Goal: Transaction & Acquisition: Purchase product/service

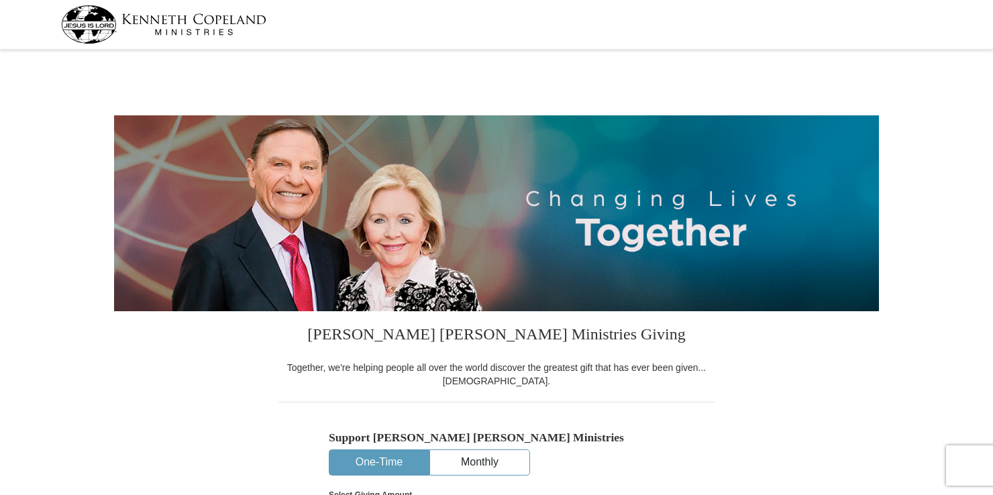
select select "TN"
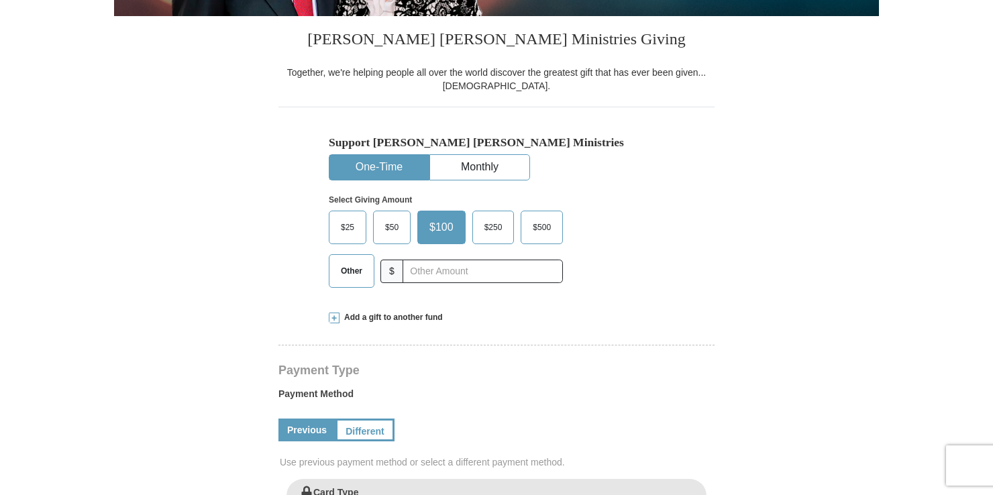
scroll to position [268, 0]
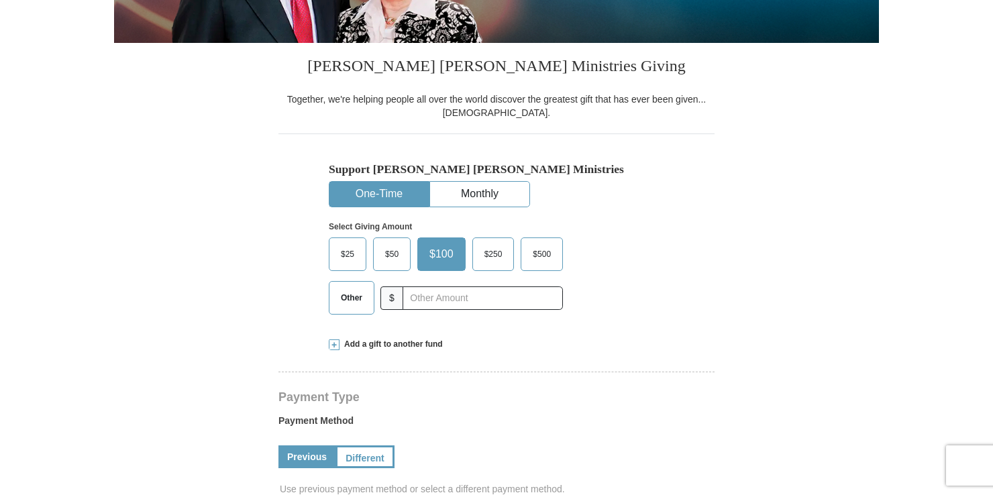
click at [336, 344] on span at bounding box center [334, 344] width 11 height 11
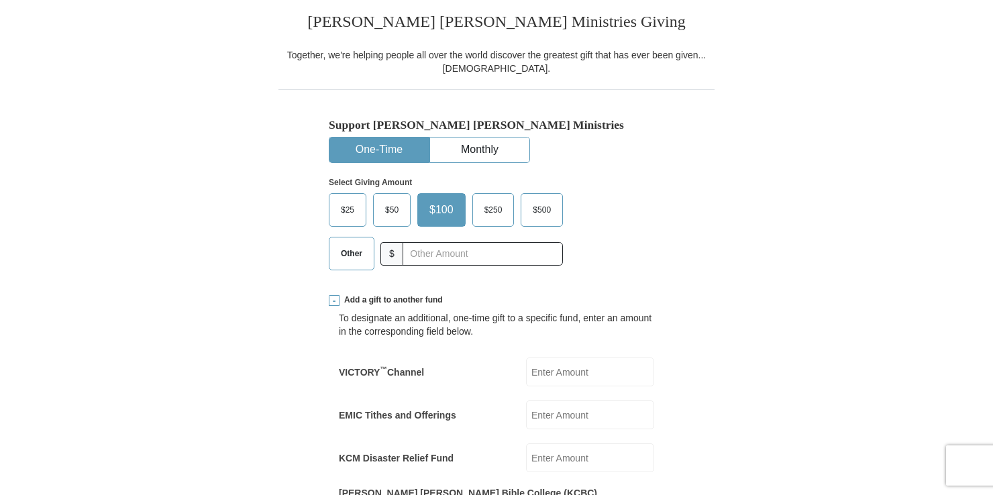
scroll to position [335, 0]
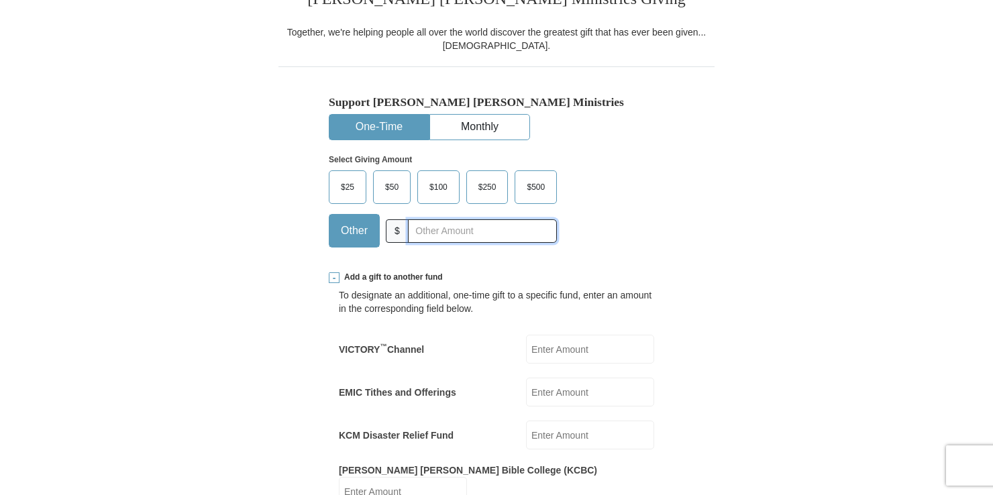
click at [456, 237] on input "text" at bounding box center [482, 230] width 149 height 23
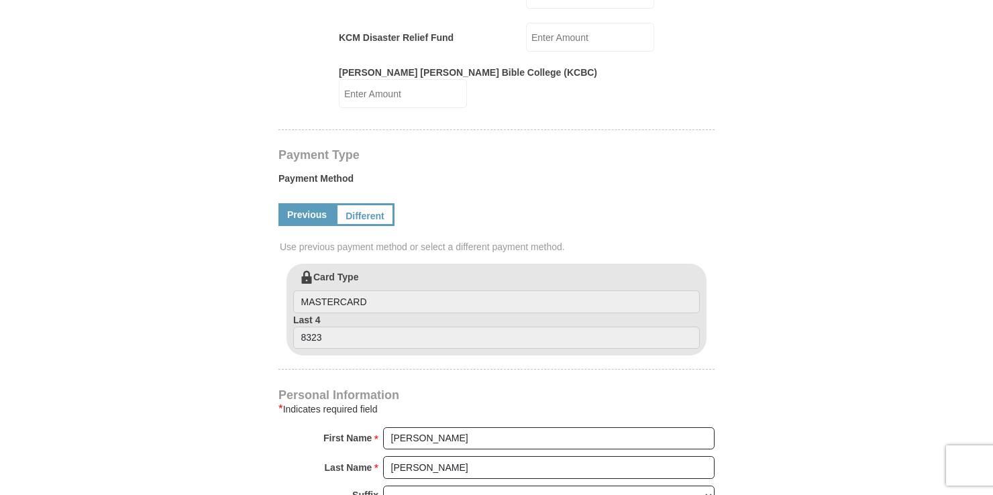
scroll to position [738, 0]
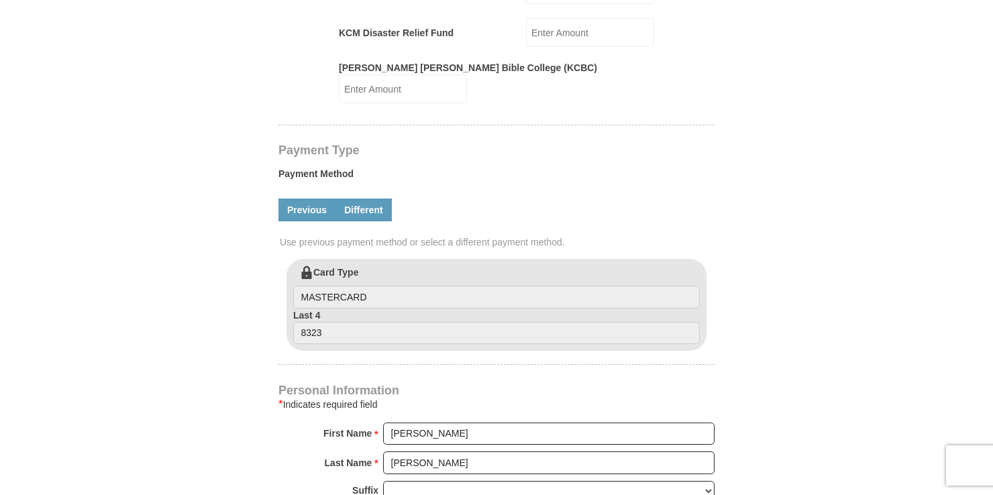
type input "10.00"
click at [364, 204] on link "Different" at bounding box center [363, 210] width 56 height 23
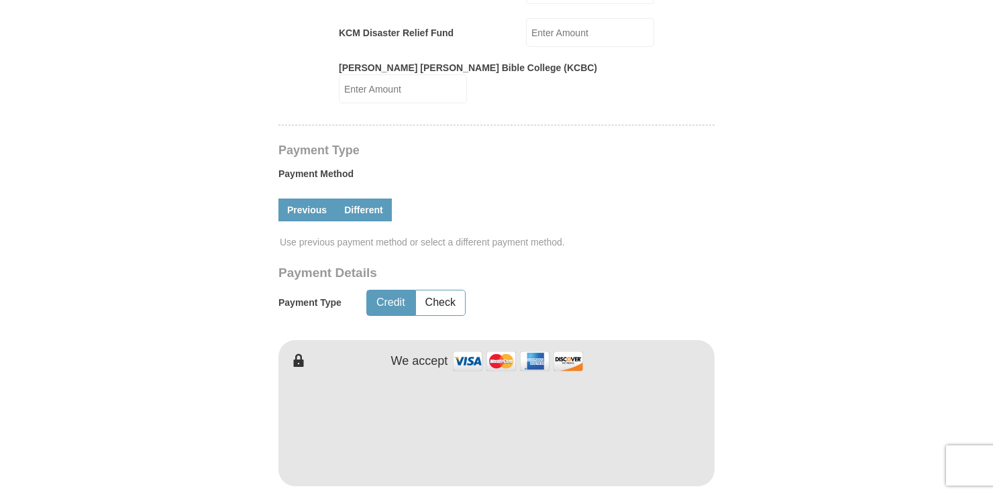
click at [299, 199] on link "Previous" at bounding box center [306, 210] width 57 height 23
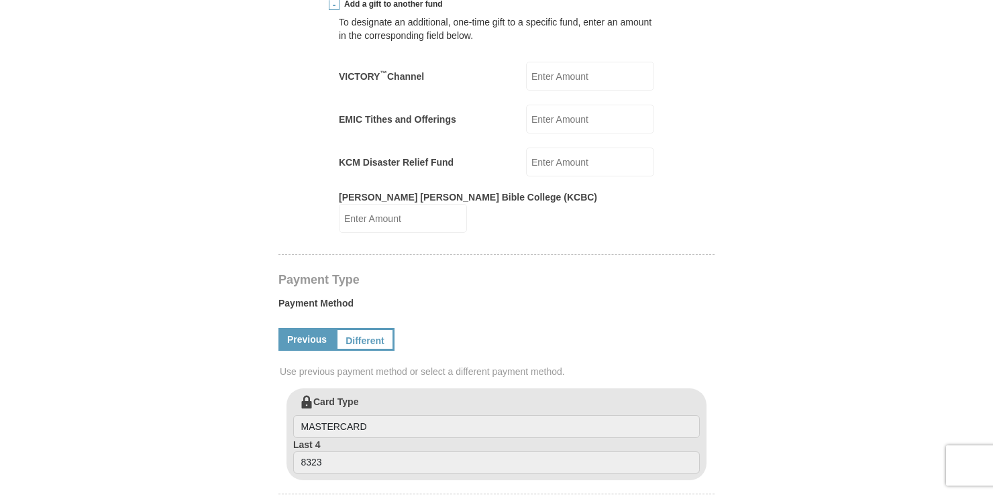
scroll to position [604, 0]
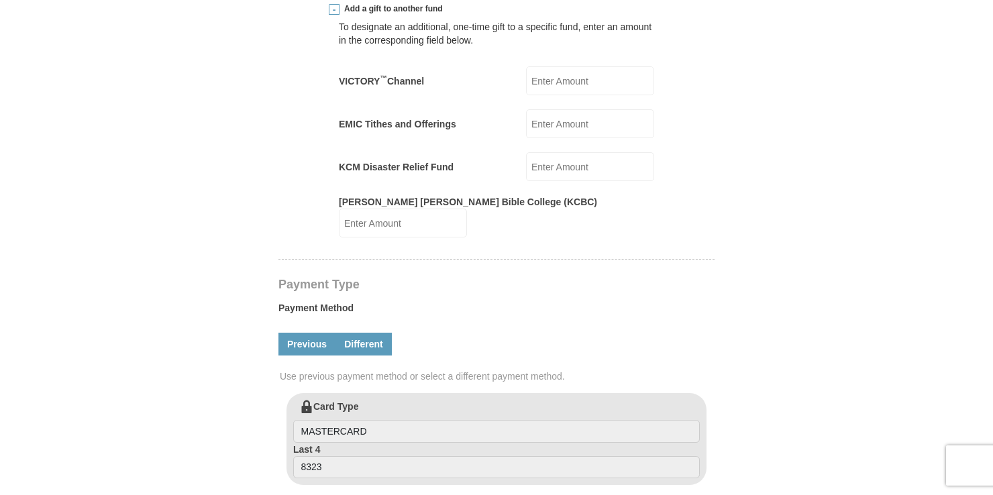
click at [366, 333] on link "Different" at bounding box center [363, 344] width 56 height 23
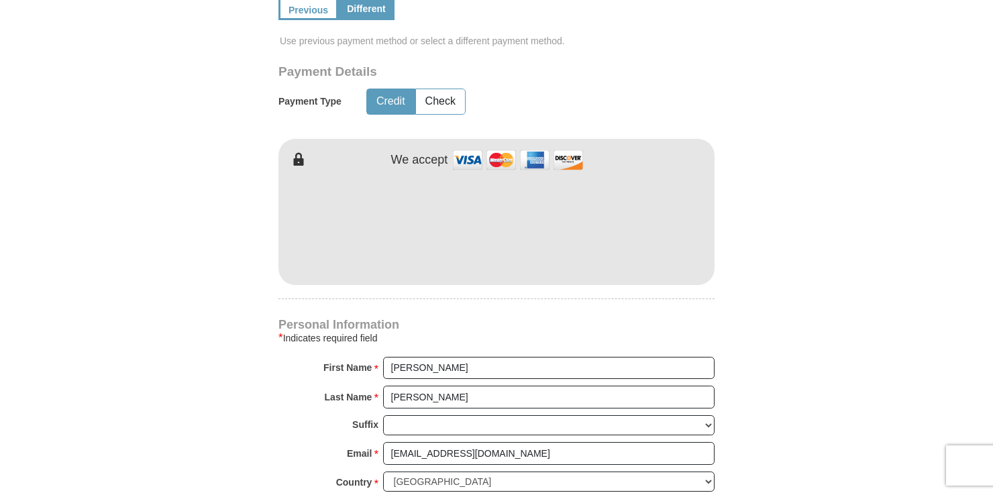
scroll to position [872, 0]
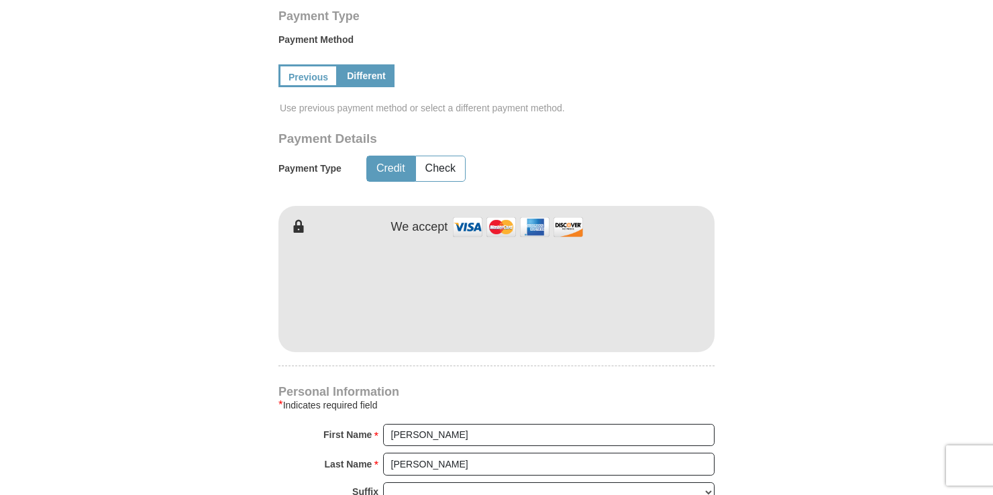
click at [926, 181] on body "[PERSON_NAME] [PERSON_NAME] Ministries Giving Together, we're helping people al…" at bounding box center [496, 492] width 993 height 2728
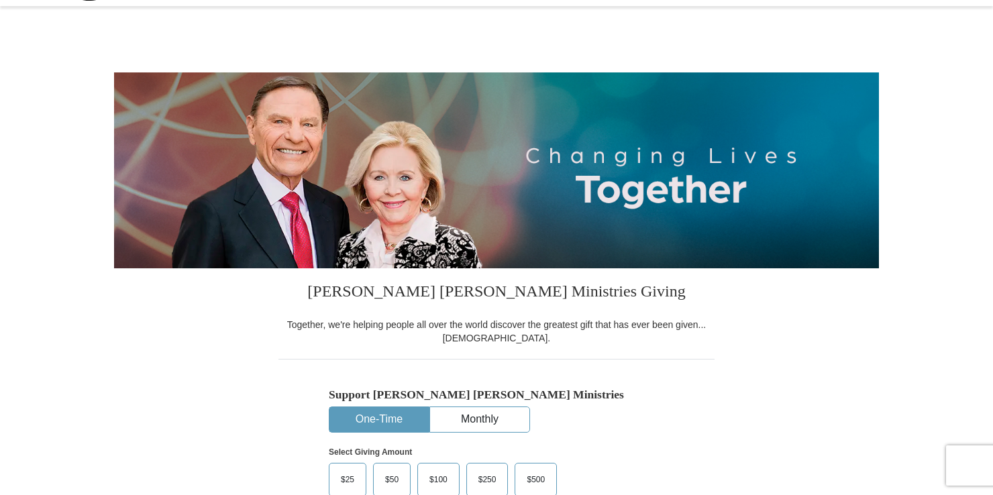
scroll to position [0, 0]
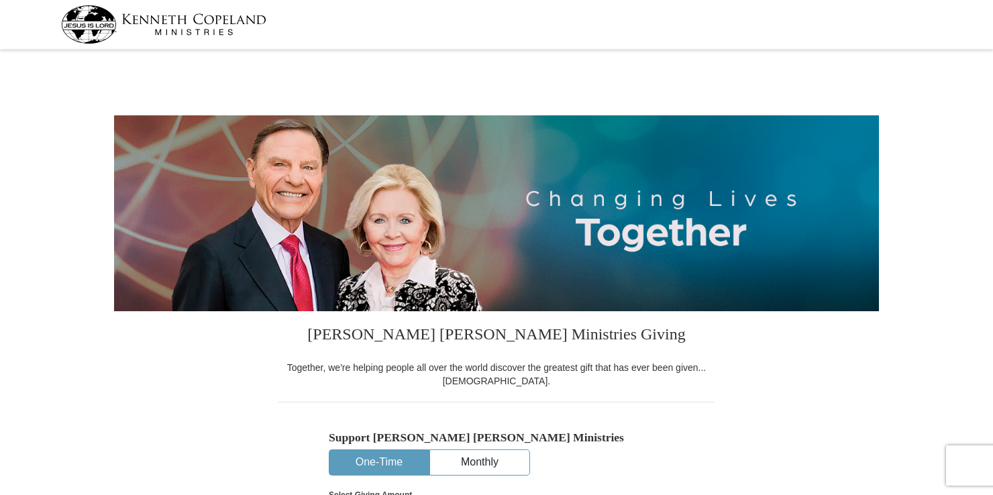
click at [311, 32] on div at bounding box center [496, 24] width 871 height 49
click at [250, 23] on img at bounding box center [163, 24] width 205 height 38
select select "TN"
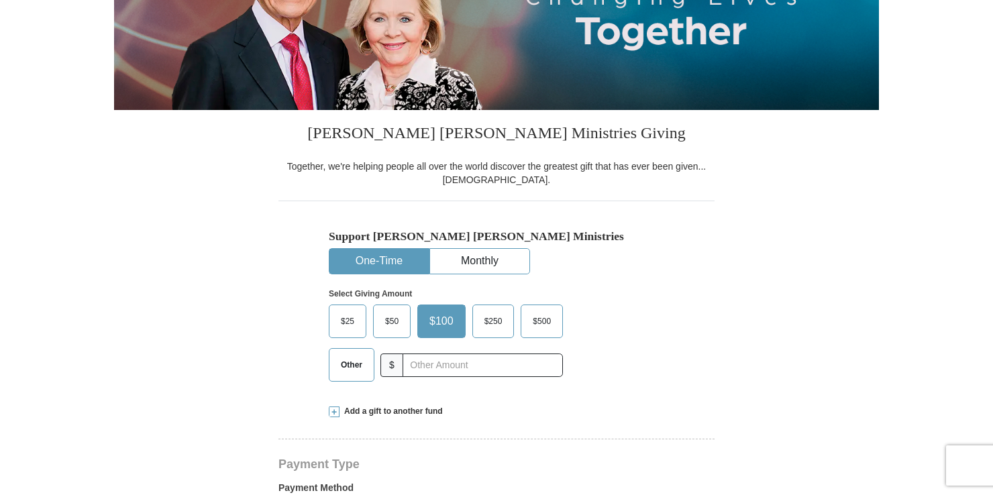
scroll to position [268, 0]
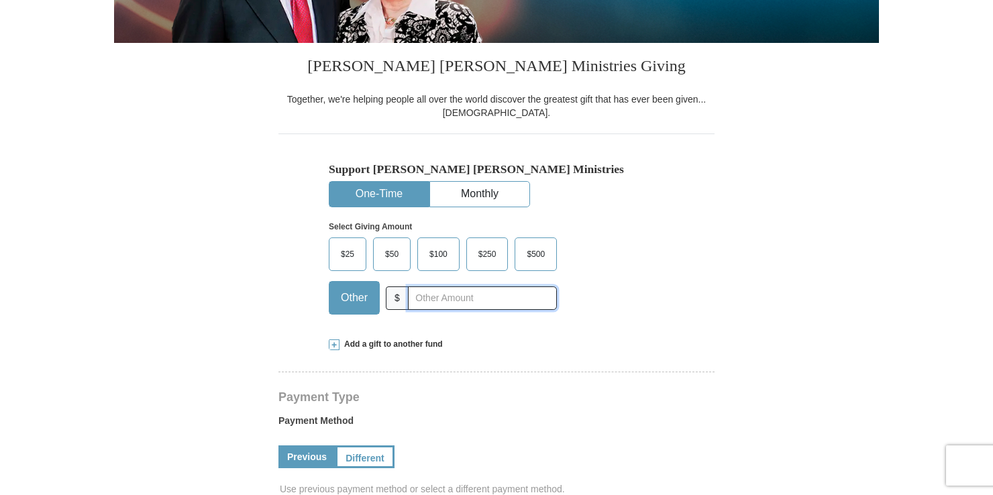
click at [439, 299] on input "text" at bounding box center [482, 297] width 149 height 23
type input "10.00"
click at [331, 341] on span at bounding box center [334, 344] width 11 height 11
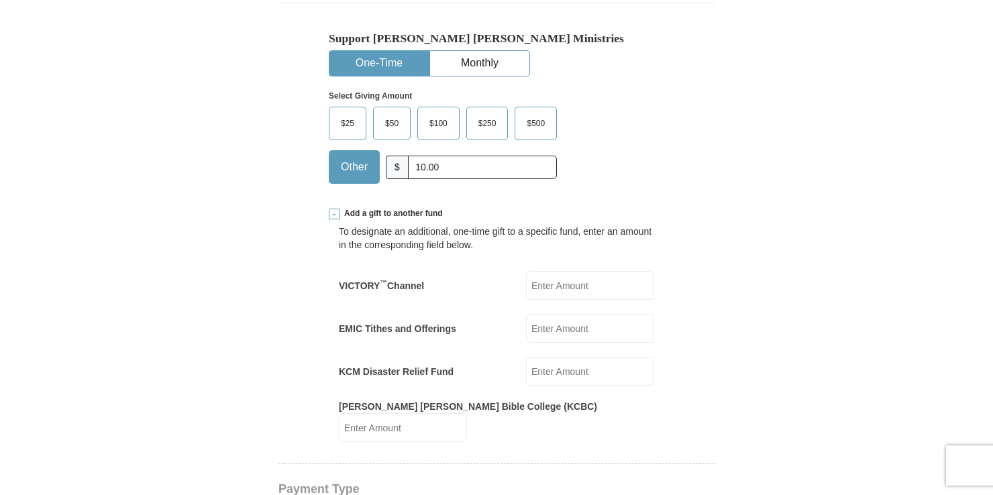
scroll to position [403, 0]
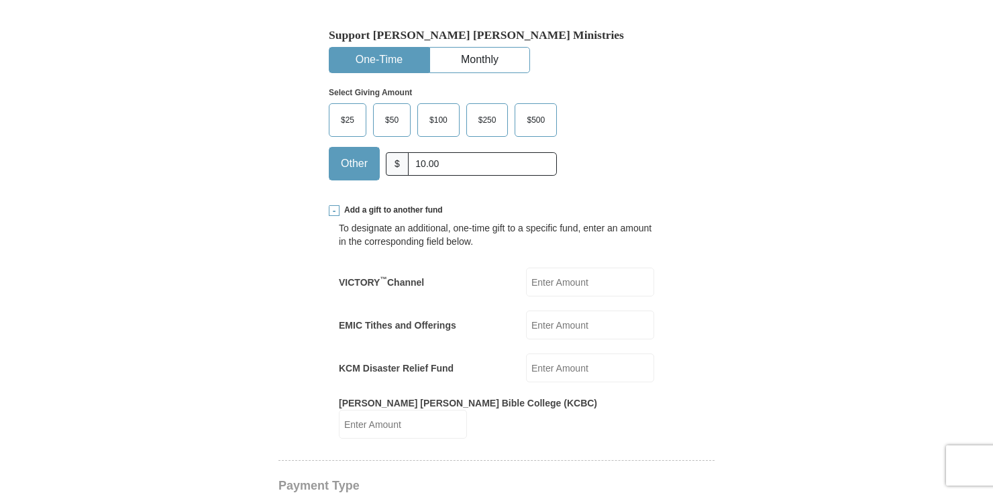
click at [580, 289] on input "VICTORY ™ Channel" at bounding box center [590, 282] width 128 height 29
type input "10.00"
click at [570, 368] on input "KCM Disaster Relief Fund" at bounding box center [590, 368] width 128 height 29
type input "10.00"
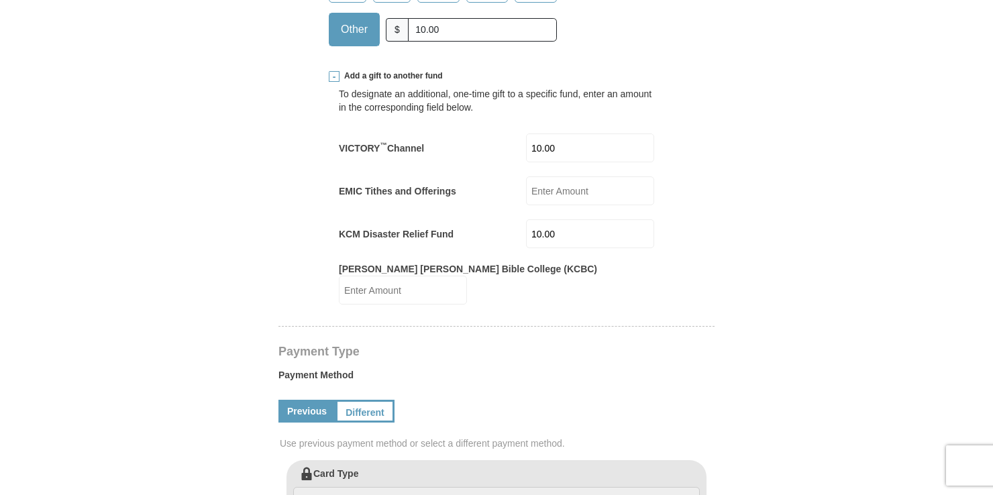
scroll to position [604, 0]
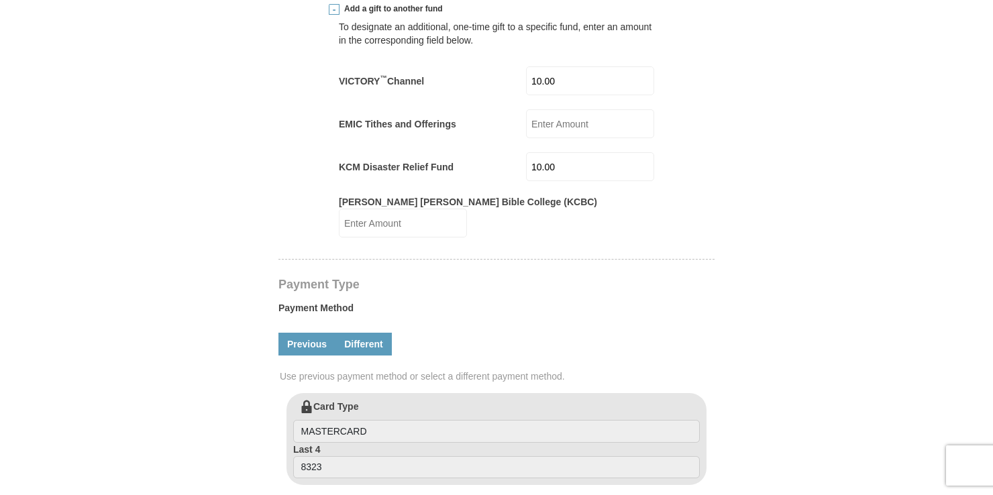
click at [365, 333] on link "Different" at bounding box center [363, 344] width 56 height 23
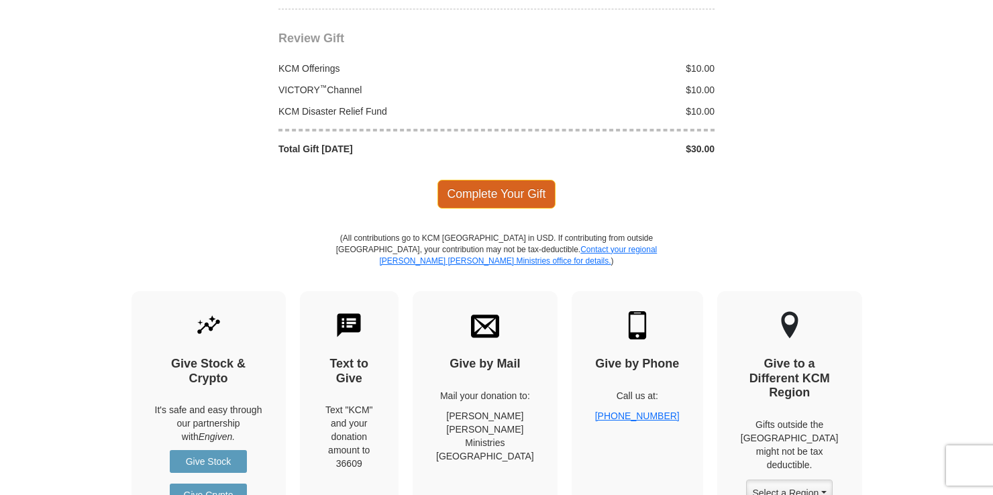
scroll to position [1610, 0]
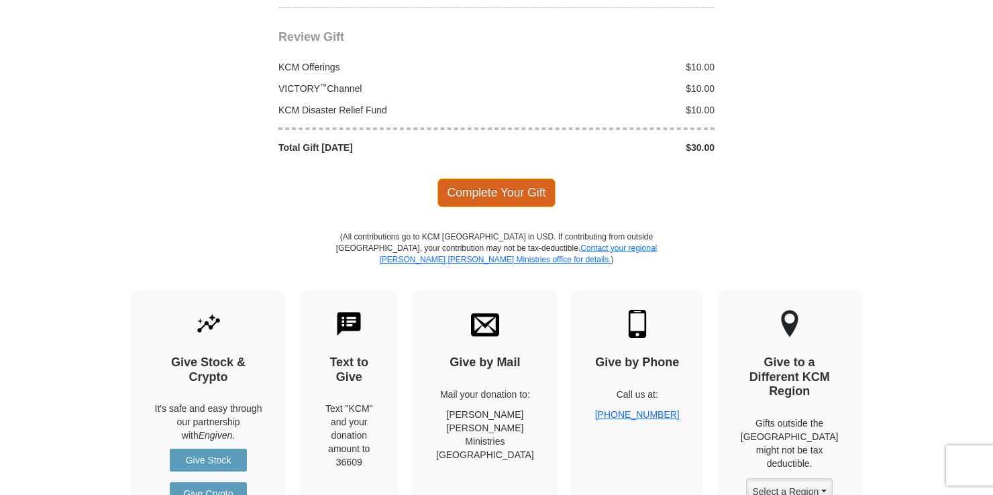
click at [500, 179] on span "Complete Your Gift" at bounding box center [496, 192] width 119 height 28
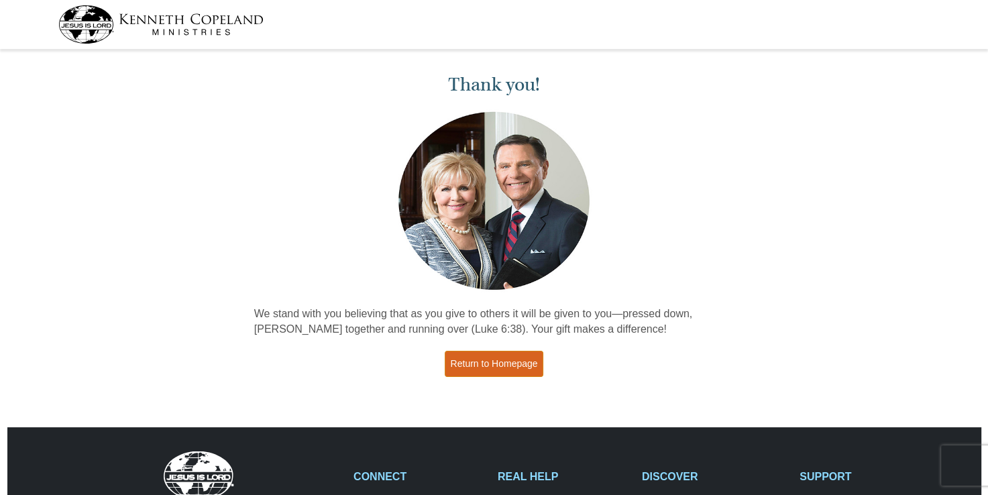
click at [509, 359] on link "Return to Homepage" at bounding box center [494, 364] width 99 height 26
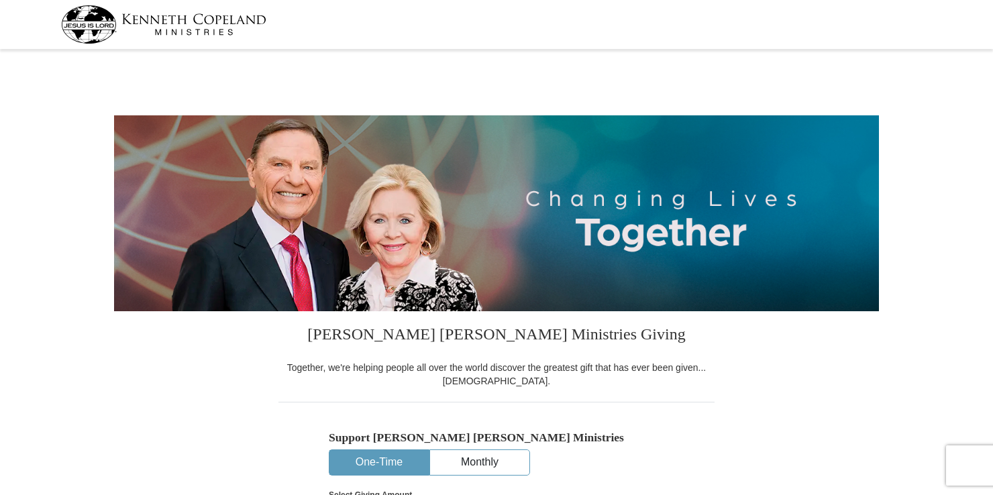
select select "TN"
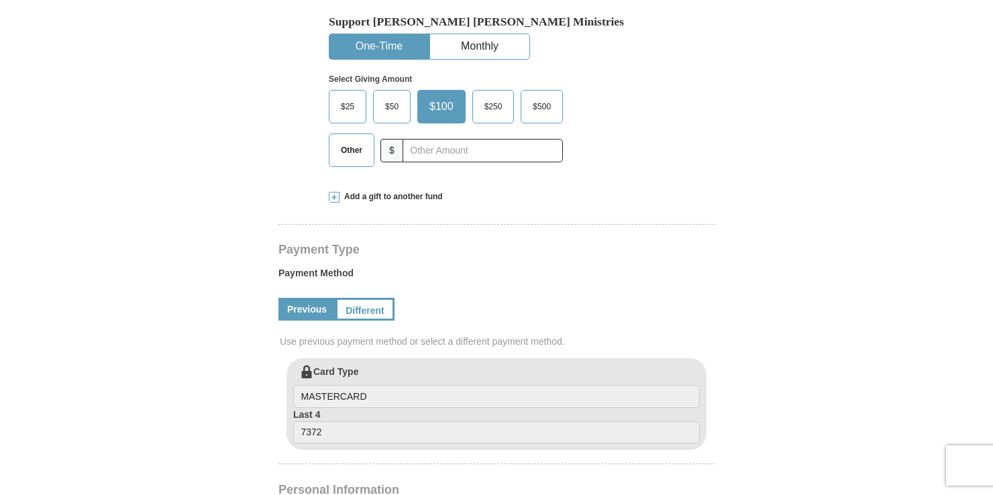
scroll to position [403, 0]
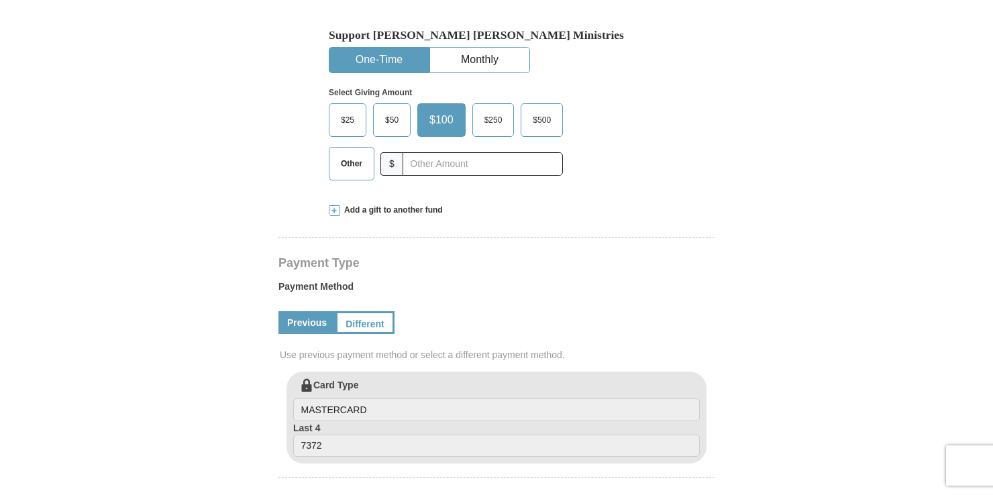
click at [356, 163] on span "Other" at bounding box center [351, 164] width 35 height 20
click at [0, 0] on input "Other" at bounding box center [0, 0] width 0 height 0
click at [394, 54] on button "One-Time" at bounding box center [378, 60] width 99 height 25
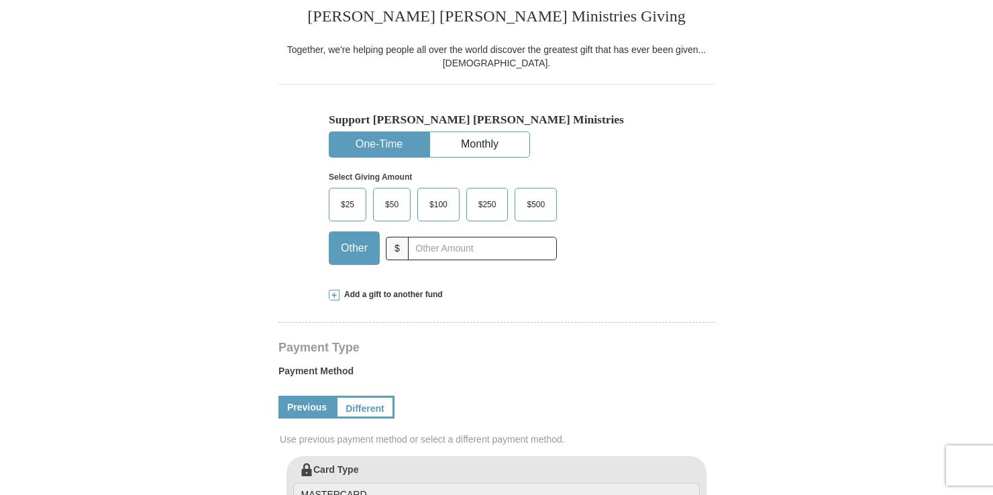
scroll to position [335, 0]
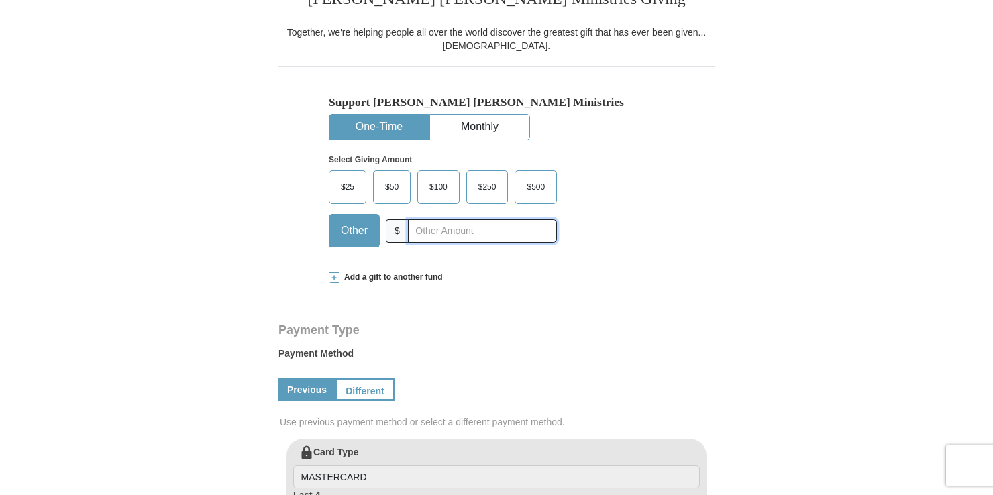
click at [502, 234] on input "text" at bounding box center [482, 230] width 149 height 23
type input "10.00"
click at [330, 275] on span at bounding box center [334, 277] width 11 height 11
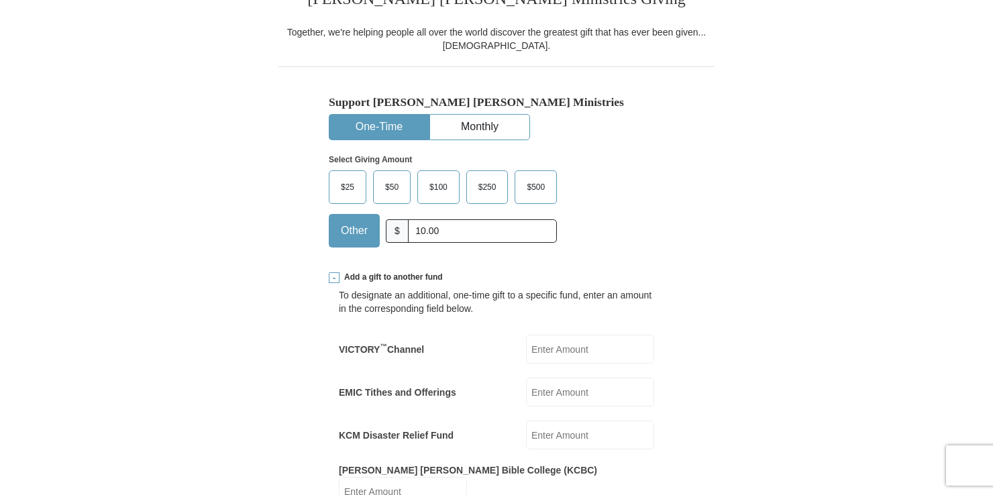
click at [621, 356] on input "VICTORY ™ Channel" at bounding box center [590, 349] width 128 height 29
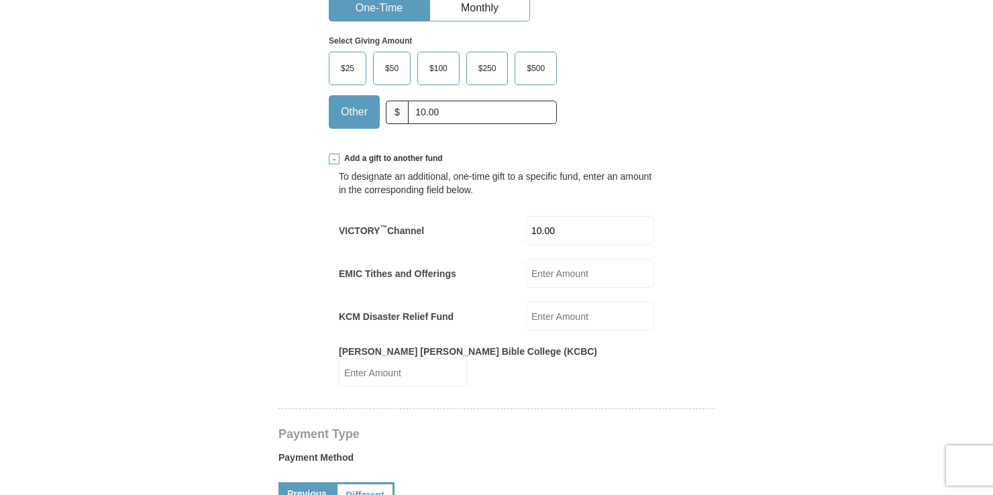
scroll to position [470, 0]
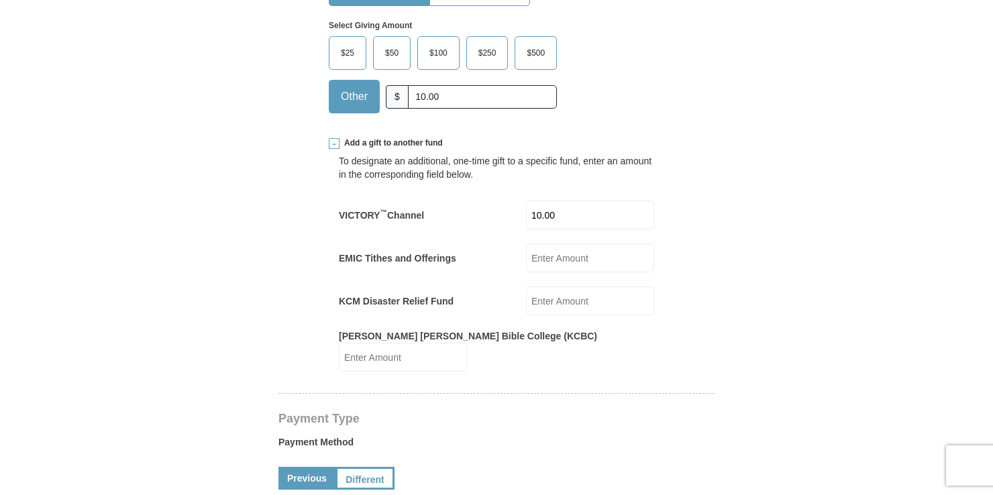
type input "10.00"
click at [564, 303] on input "KCM Disaster Relief Fund" at bounding box center [590, 300] width 128 height 29
type input "10.00"
click at [598, 393] on hr at bounding box center [496, 398] width 436 height 10
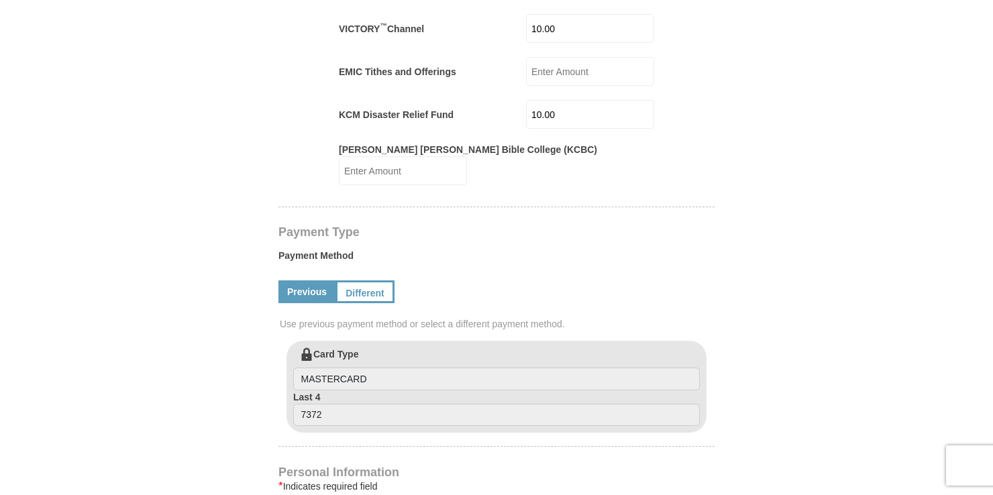
scroll to position [671, 0]
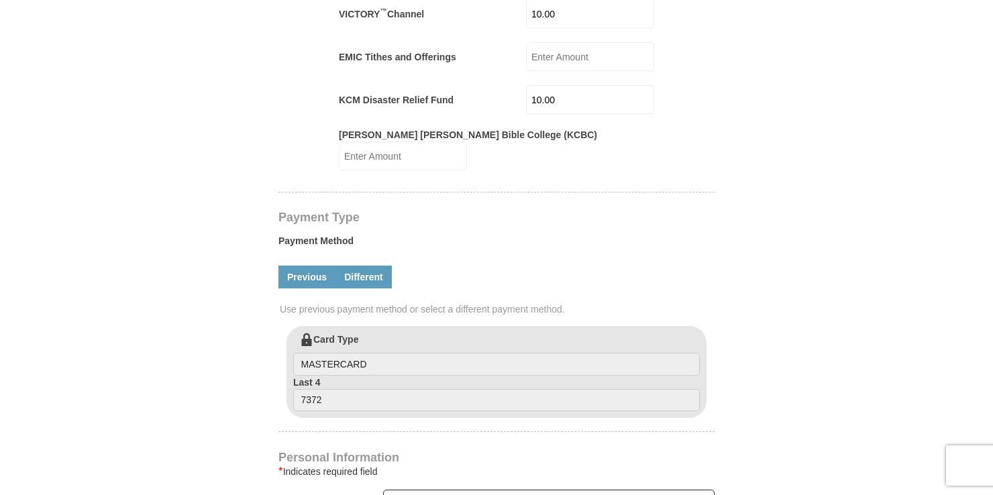
click at [371, 266] on link "Different" at bounding box center [363, 277] width 56 height 23
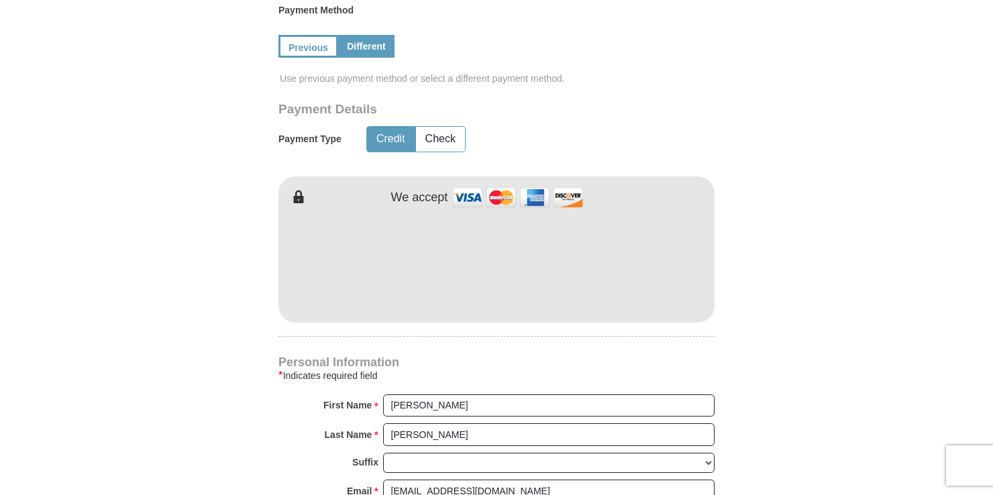
scroll to position [872, 0]
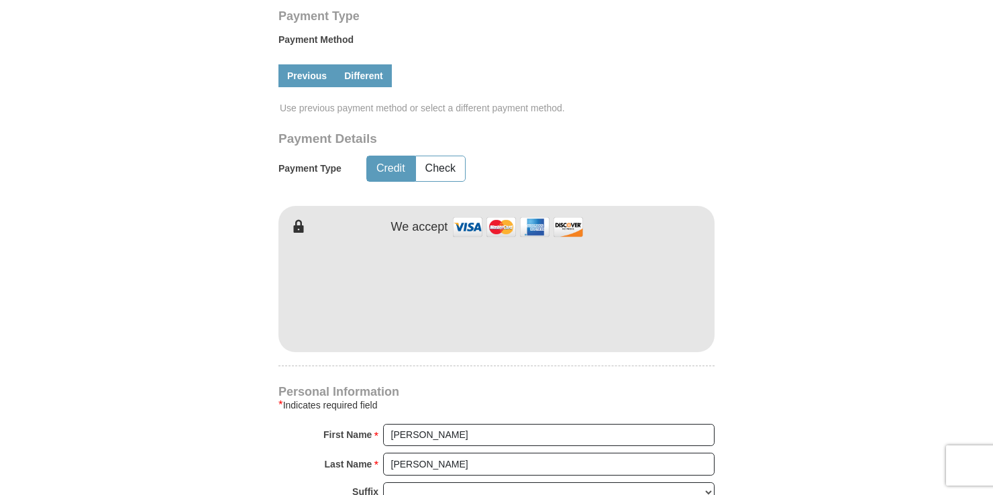
click at [314, 70] on link "Previous" at bounding box center [306, 75] width 57 height 23
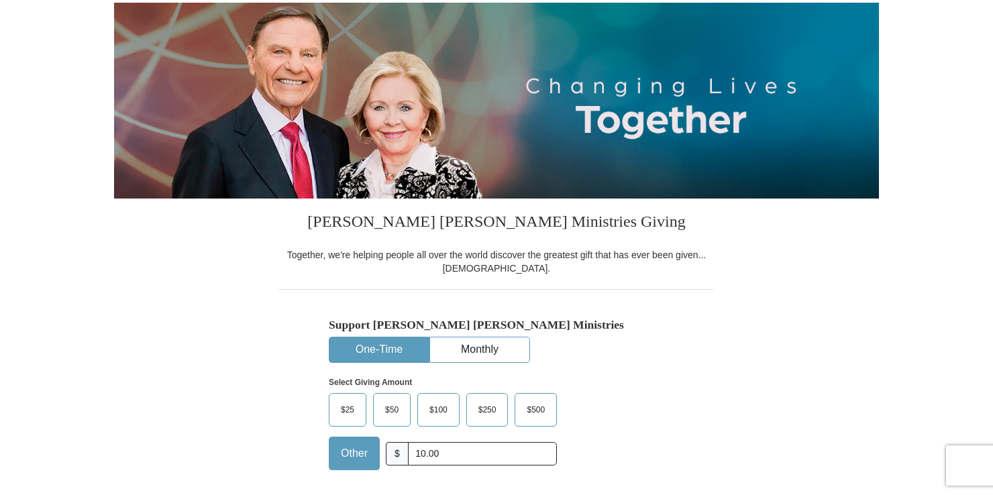
scroll to position [0, 0]
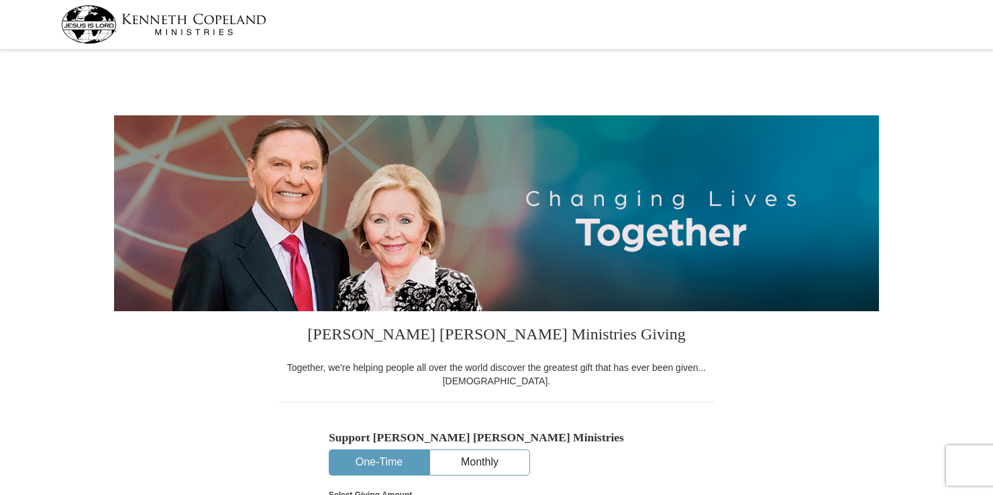
click at [184, 21] on img at bounding box center [163, 24] width 205 height 38
